Goal: Task Accomplishment & Management: Use online tool/utility

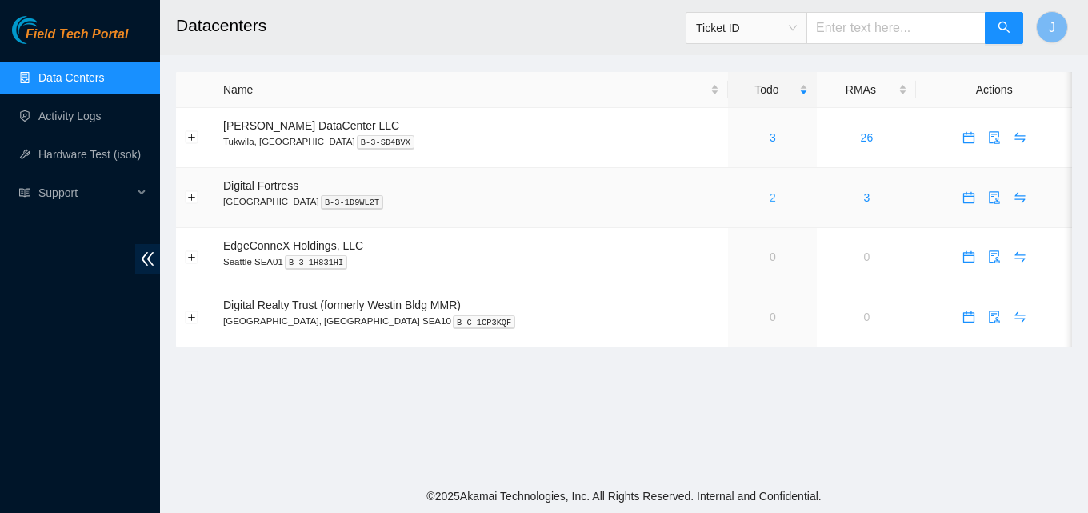
click at [770, 197] on link "2" at bounding box center [773, 197] width 6 height 13
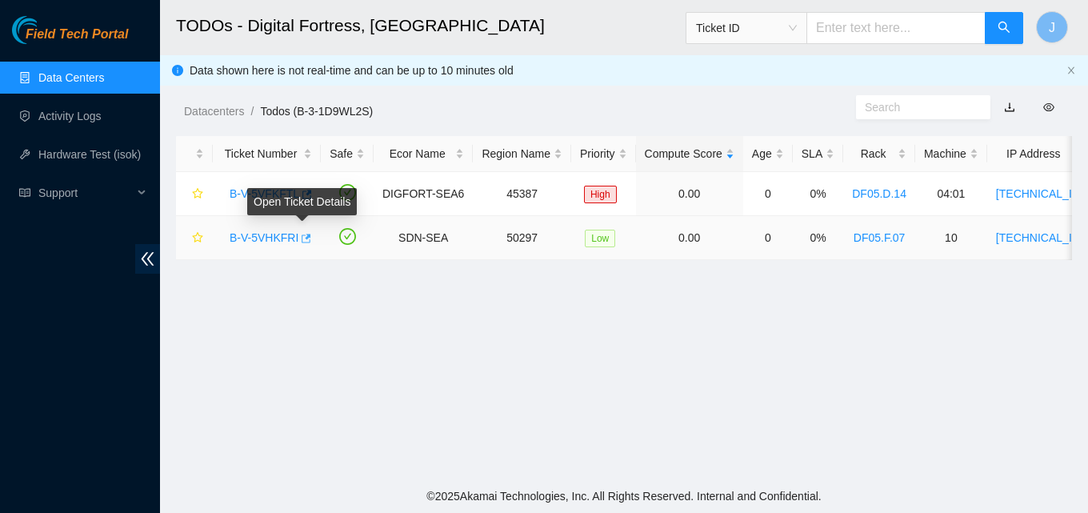
click at [299, 233] on icon "button" at bounding box center [304, 238] width 11 height 11
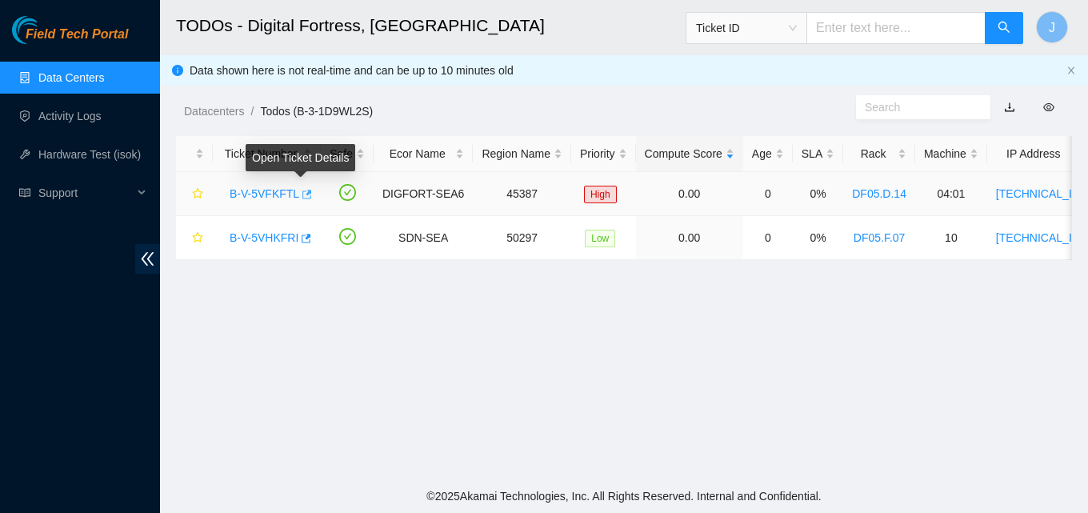
click at [300, 194] on icon "button" at bounding box center [305, 194] width 11 height 11
click at [89, 84] on link "Data Centers" at bounding box center [71, 77] width 66 height 13
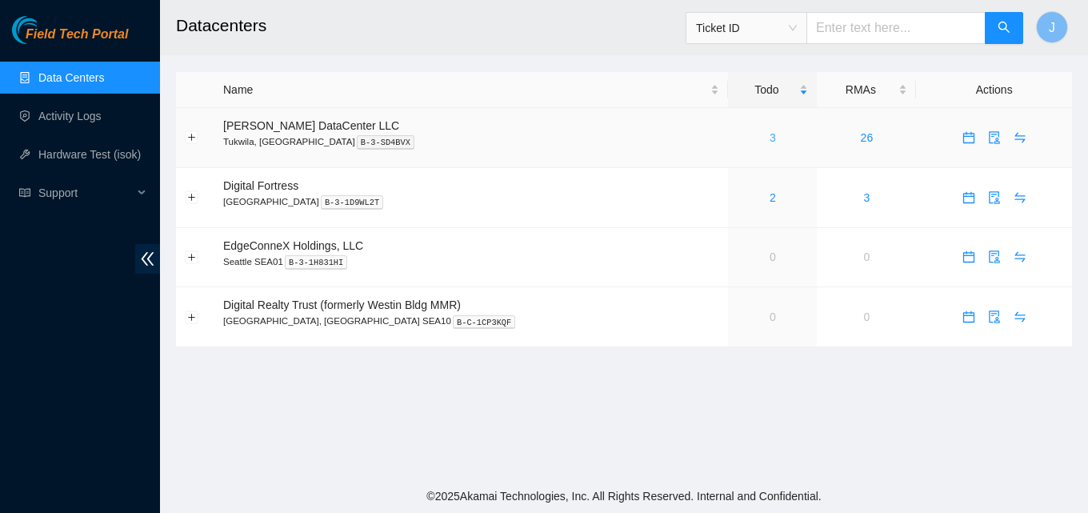
click at [770, 139] on link "3" at bounding box center [773, 137] width 6 height 13
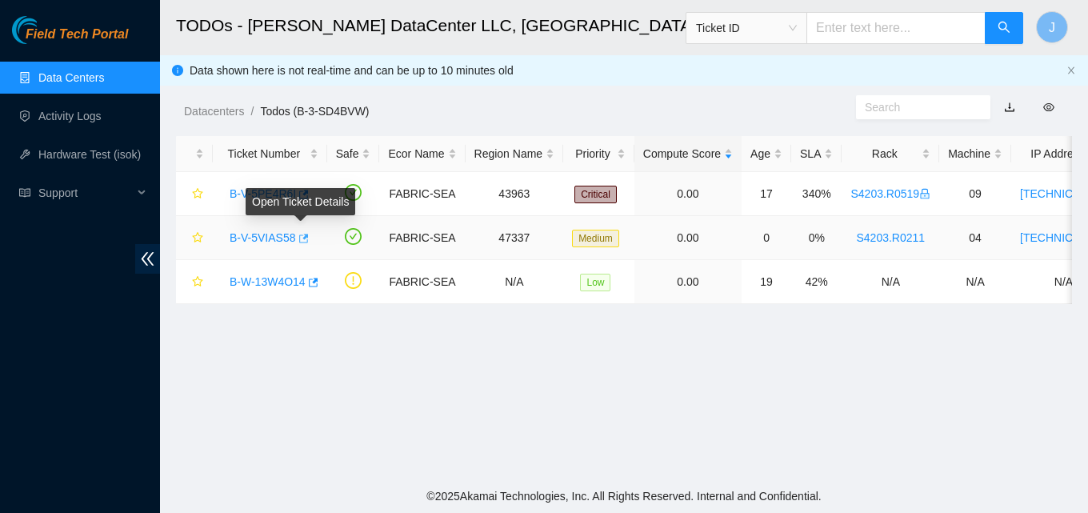
click at [303, 240] on icon "button" at bounding box center [302, 238] width 11 height 11
drag, startPoint x: 588, startPoint y: 133, endPoint x: 585, endPoint y: 124, distance: 9.4
click at [588, 133] on main "TODOs - Sabey DataCenter LLC, Tukwila, WA Ticket ID J Data shown here is not re…" at bounding box center [624, 239] width 928 height 479
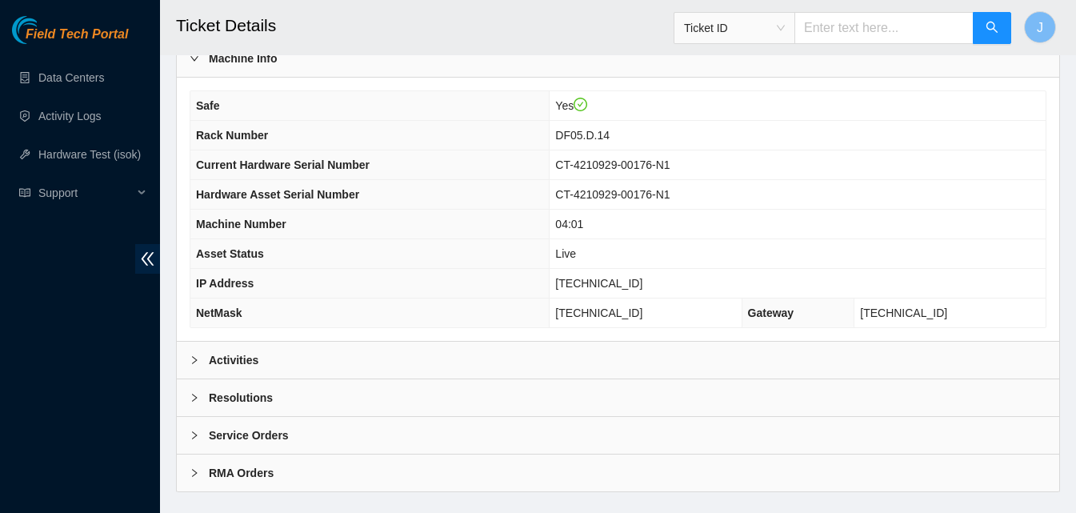
scroll to position [555, 0]
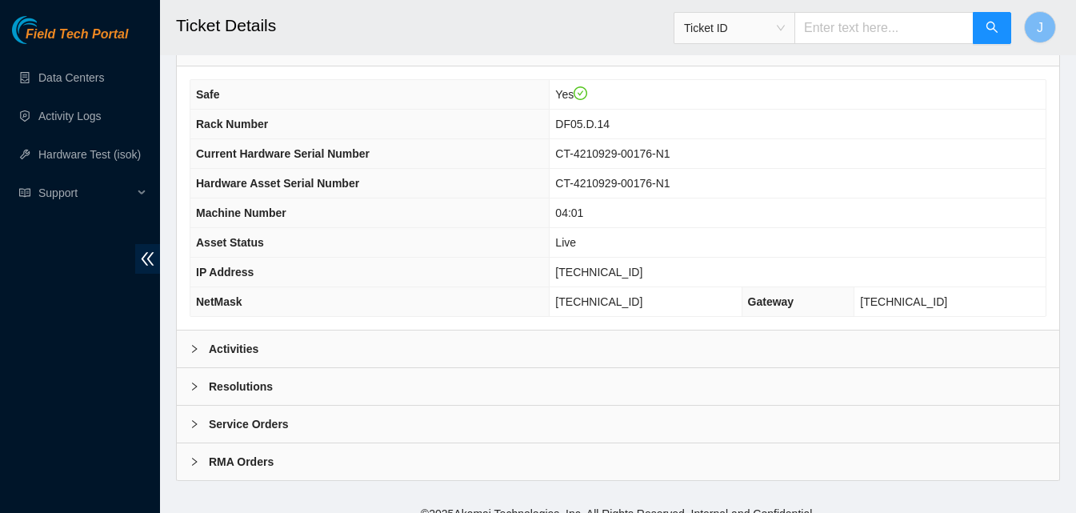
click at [458, 335] on div "Activities" at bounding box center [618, 349] width 883 height 37
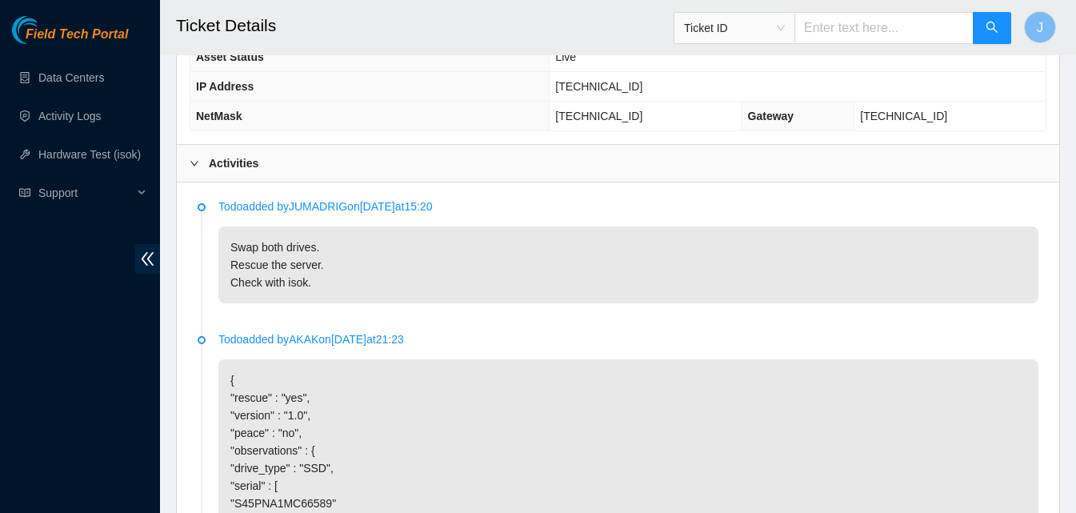
scroll to position [715, 0]
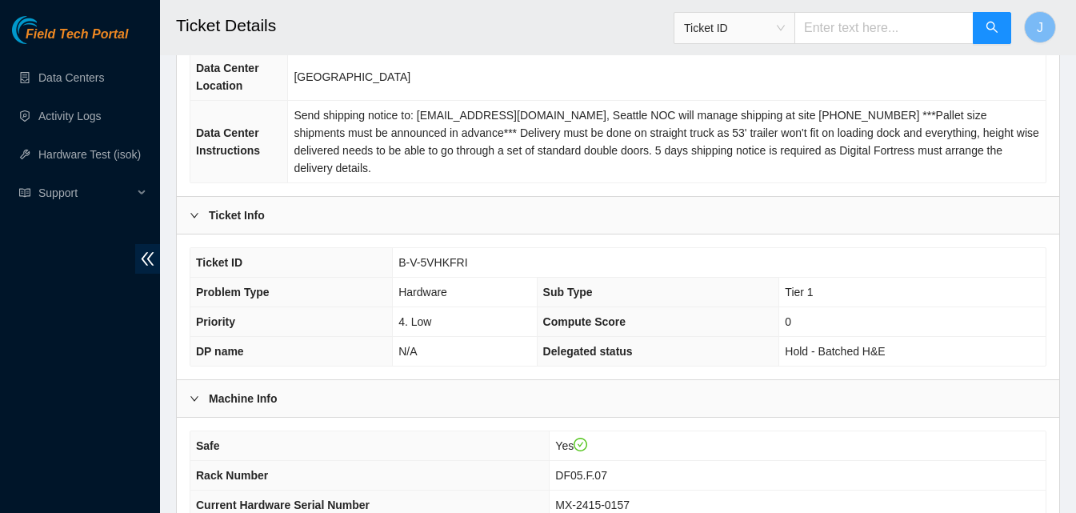
scroll to position [480, 0]
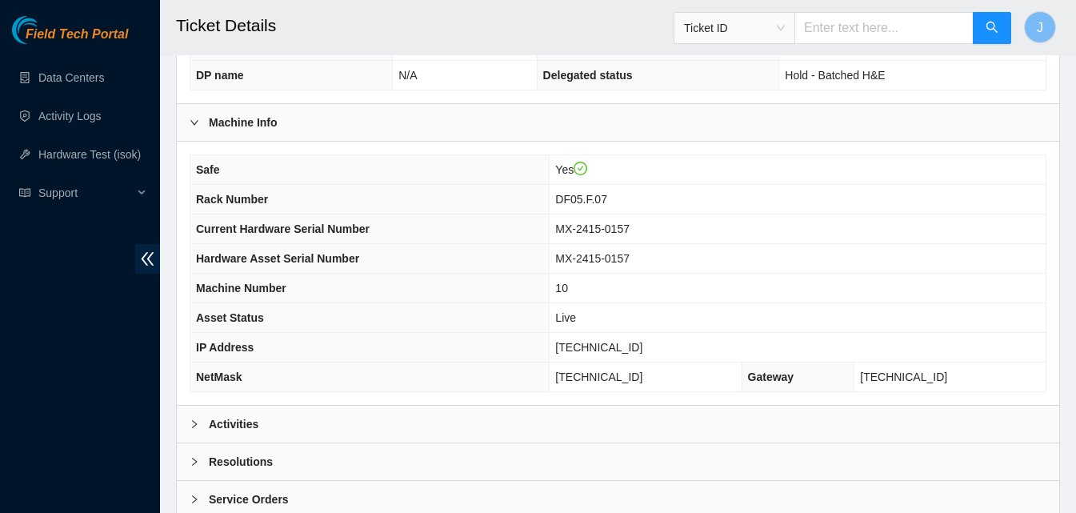
click at [412, 406] on div "Activities" at bounding box center [618, 424] width 883 height 37
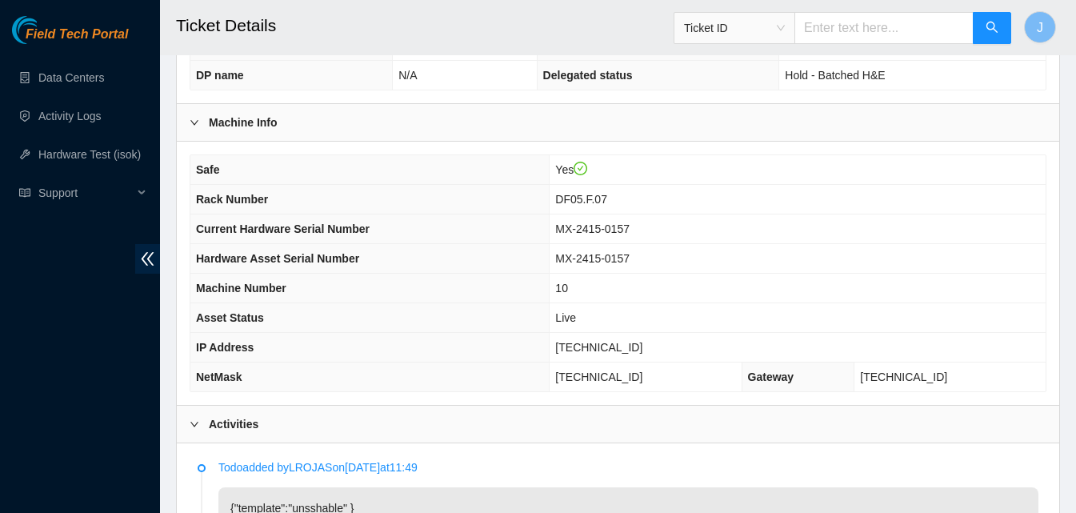
scroll to position [880, 0]
